Goal: Task Accomplishment & Management: Manage account settings

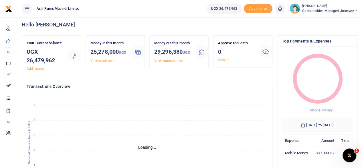
scroll to position [3, 0]
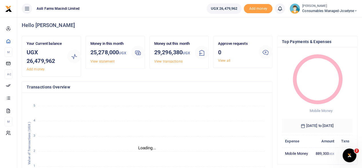
click at [353, 9] on span "Consumables managed-Joselyne" at bounding box center [330, 10] width 55 height 5
click at [342, 19] on link "Switch accounts" at bounding box center [335, 21] width 45 height 8
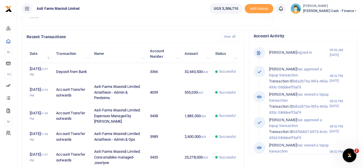
scroll to position [153, 0]
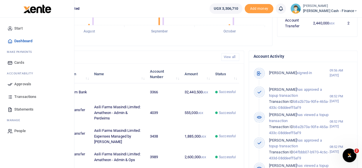
click at [24, 82] on span "Approvals" at bounding box center [22, 84] width 17 height 6
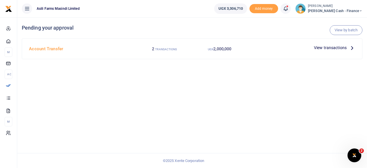
click at [350, 48] on icon at bounding box center [352, 47] width 6 height 6
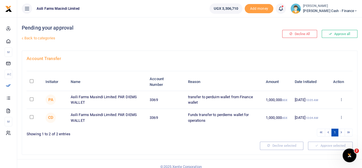
click at [32, 116] on input "checkbox" at bounding box center [32, 117] width 4 height 4
checkbox input "true"
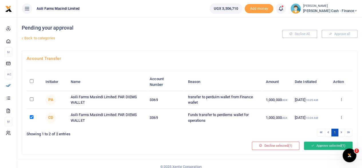
click at [336, 144] on button "Approve selected (1)" at bounding box center [328, 145] width 49 height 8
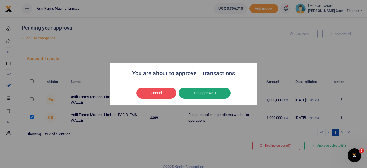
click at [211, 93] on button "Yes approve 1" at bounding box center [205, 92] width 52 height 11
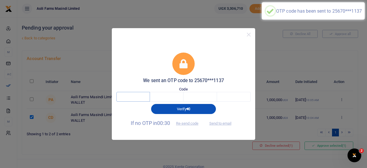
click at [132, 93] on input "text" at bounding box center [133, 97] width 34 height 10
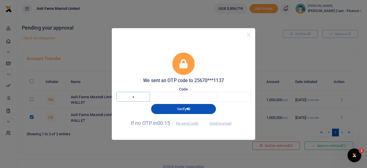
type input "9"
type input "2"
type input "3"
type input "0"
